Goal: Task Accomplishment & Management: Use online tool/utility

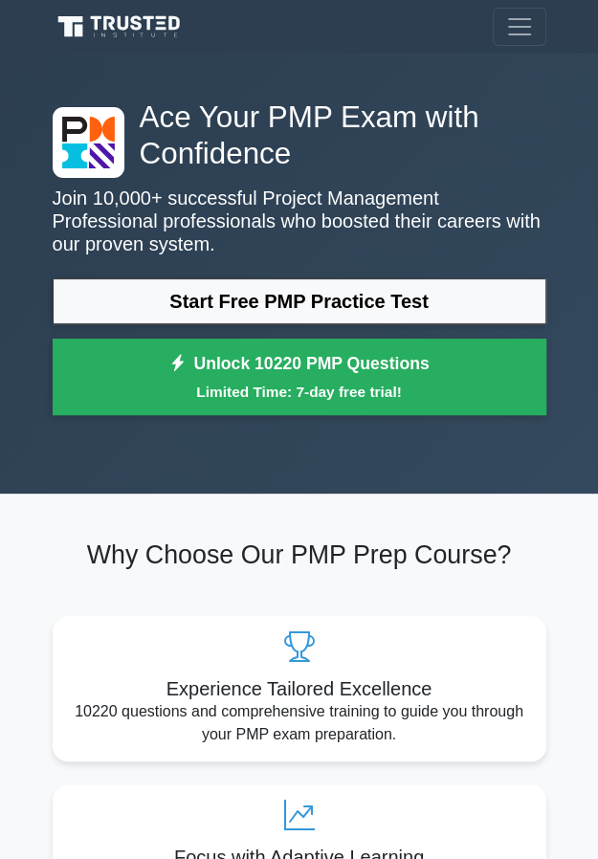
click at [493, 301] on link "Start Free PMP Practice Test" at bounding box center [299, 301] width 493 height 46
